Goal: Transaction & Acquisition: Register for event/course

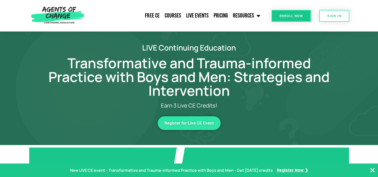
click at [185, 121] on span "Register for Live CE Event" at bounding box center [190, 123] width 50 height 4
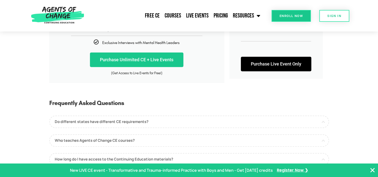
scroll to position [225, 0]
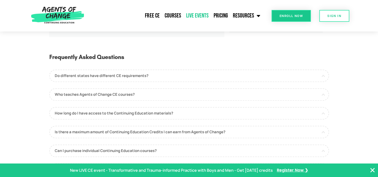
click at [202, 13] on link "Live Events" at bounding box center [198, 16] width 28 height 13
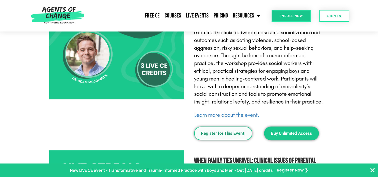
scroll to position [375, 0]
